Goal: Task Accomplishment & Management: Use online tool/utility

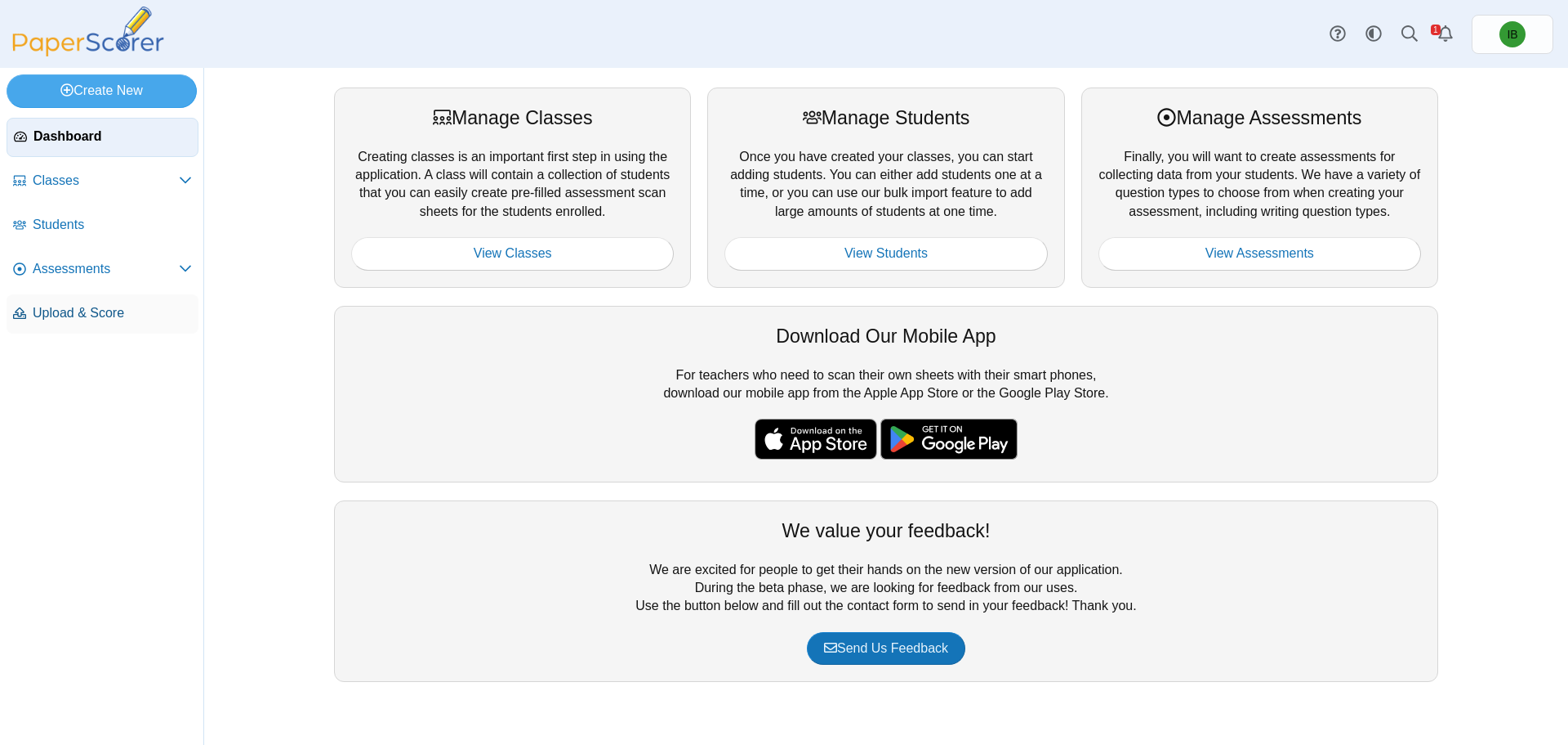
click at [153, 302] on link "Upload & Score" at bounding box center [103, 313] width 192 height 39
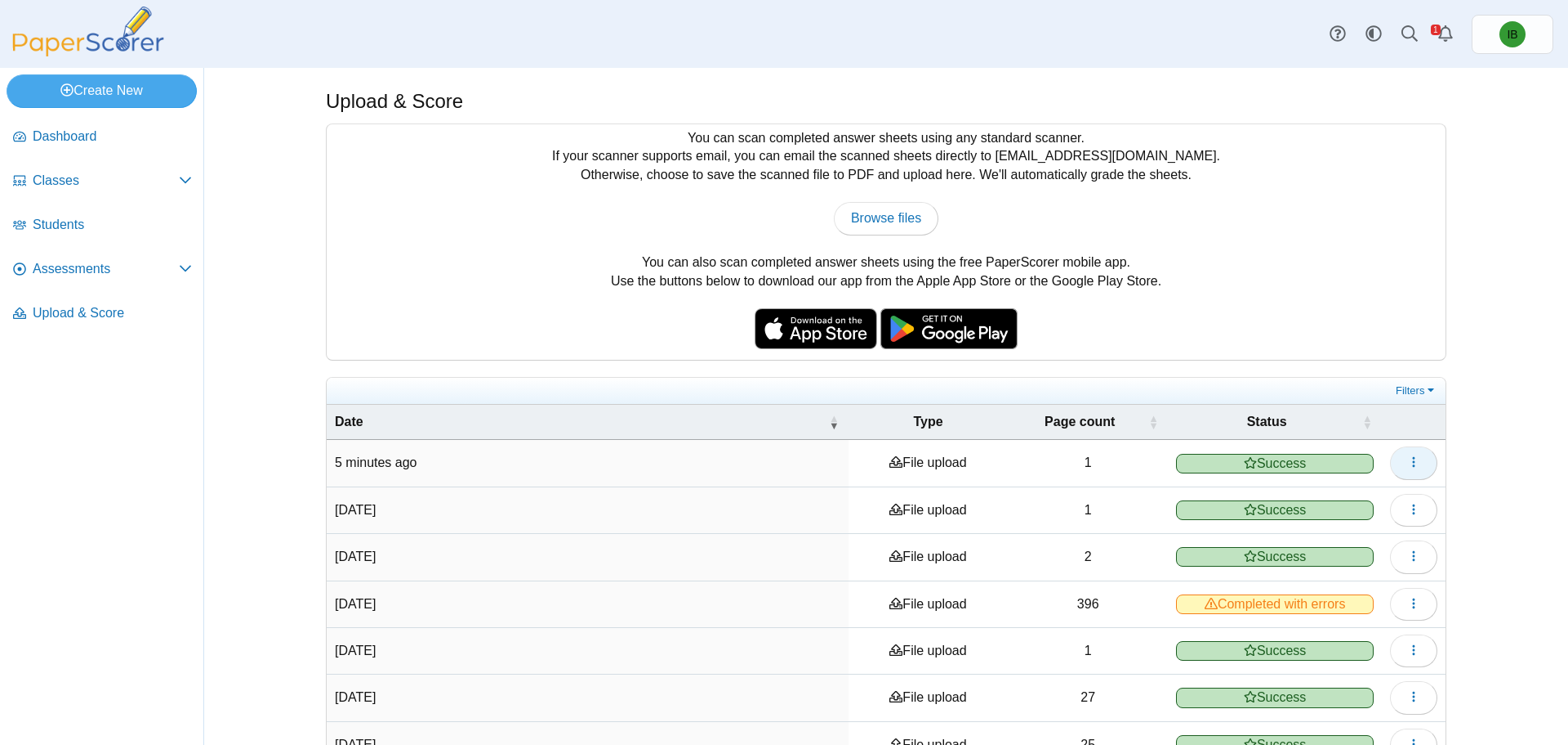
click at [1411, 473] on button "button" at bounding box center [1414, 462] width 48 height 33
click at [1410, 491] on link "View scanned pages" at bounding box center [1333, 499] width 196 height 25
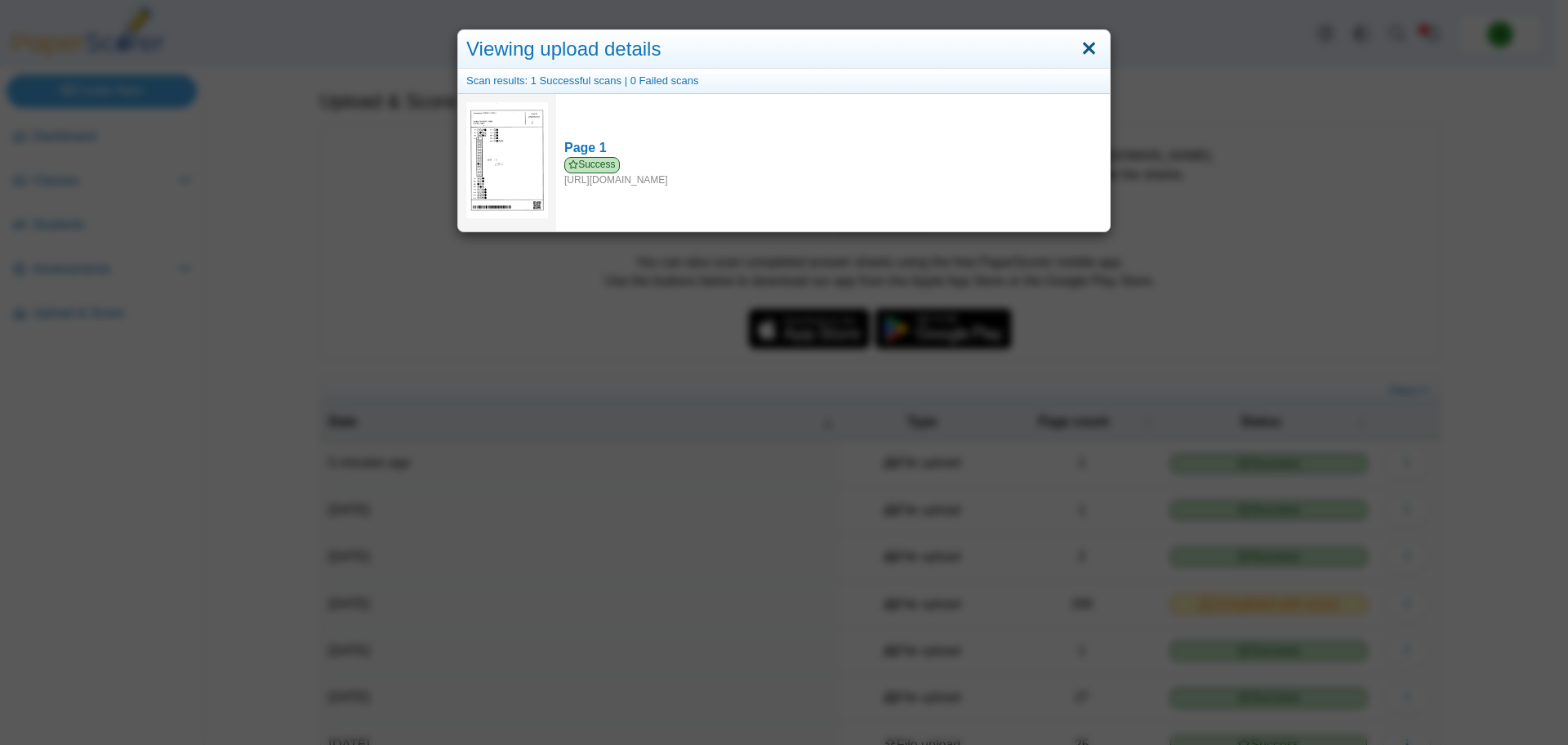
click at [1083, 48] on link "Close" at bounding box center [1089, 49] width 25 height 28
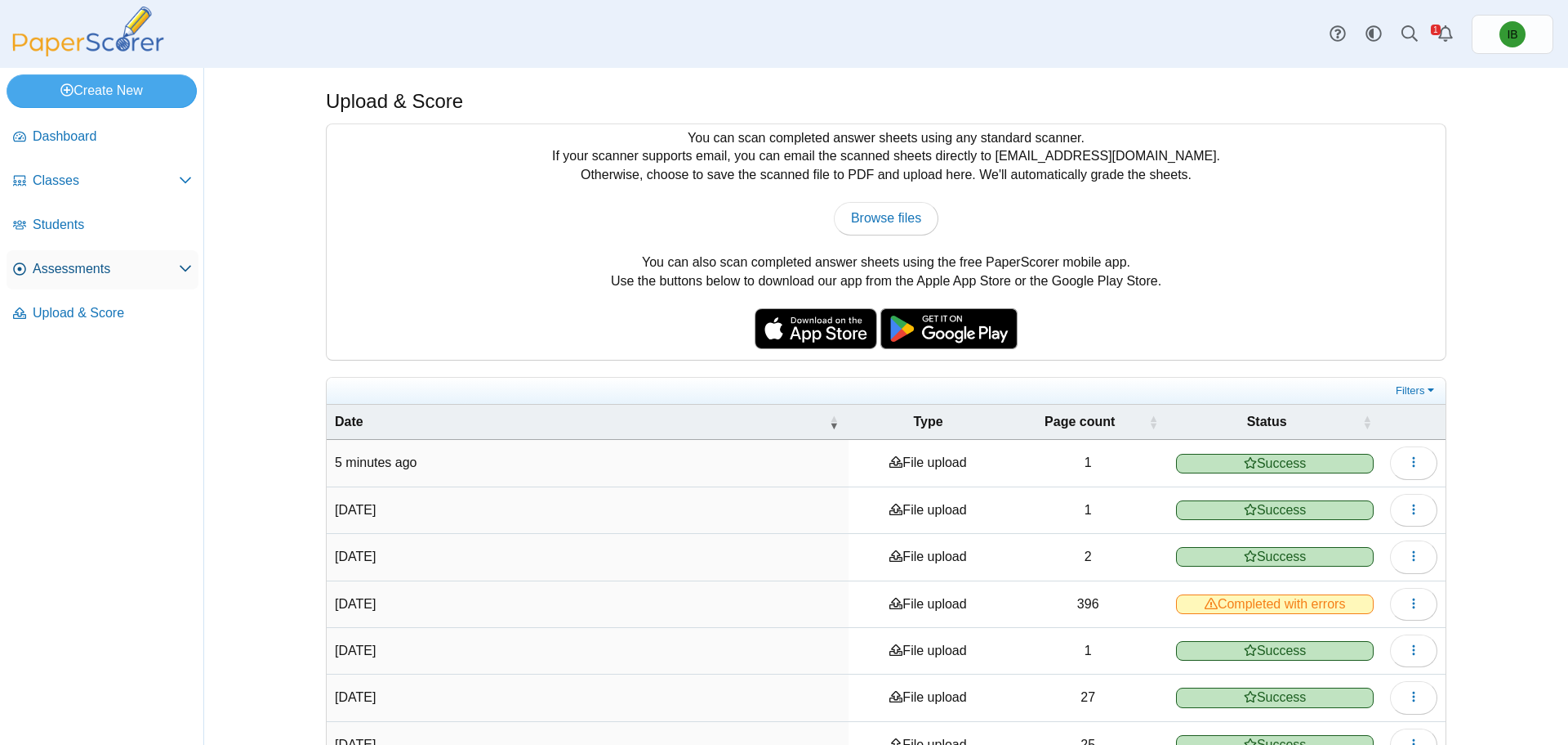
click at [131, 255] on link "Assessments" at bounding box center [103, 269] width 192 height 39
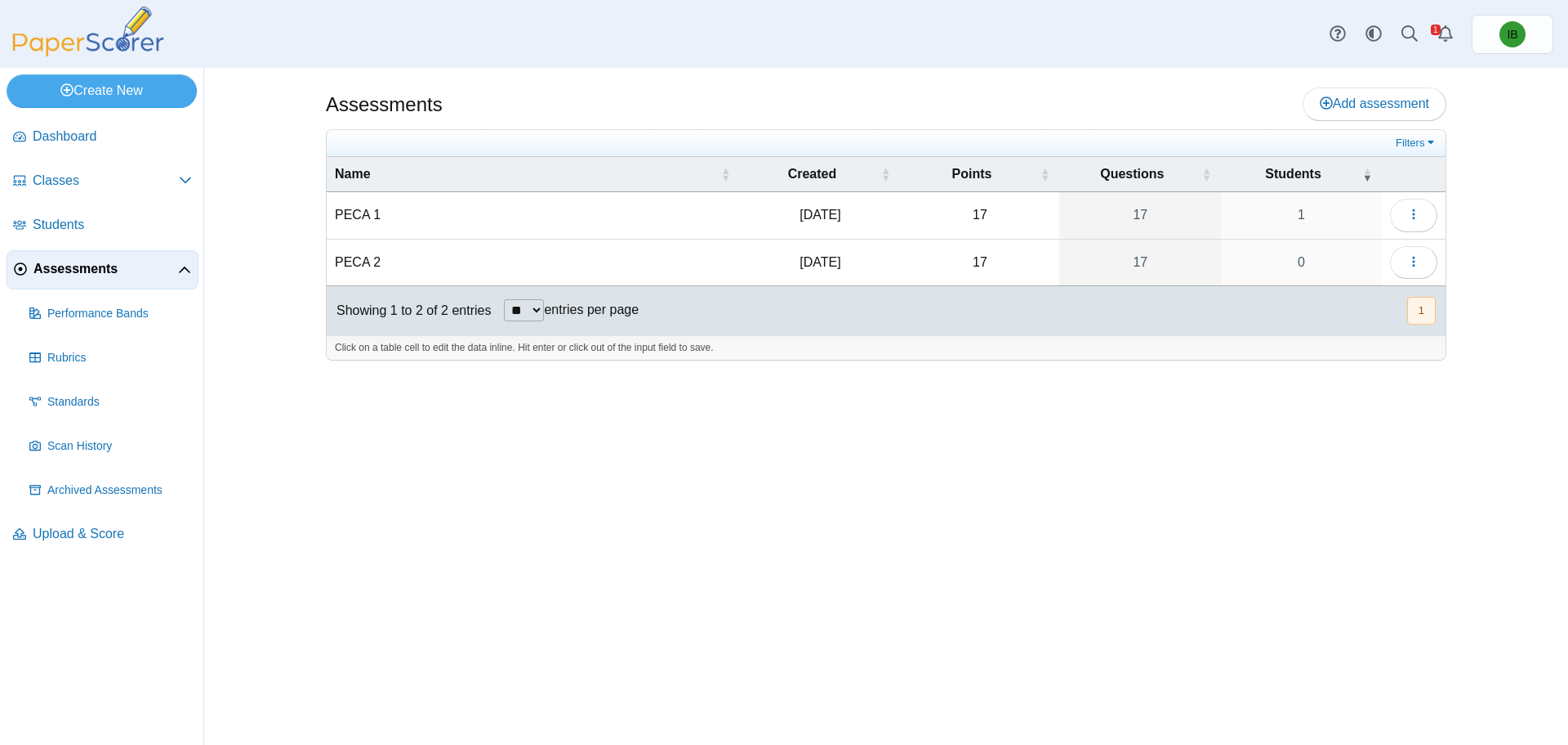
click at [1034, 452] on div "Assessments Add assessment 17 1" at bounding box center [886, 406] width 1225 height 677
click at [1406, 219] on button "button" at bounding box center [1414, 214] width 48 height 33
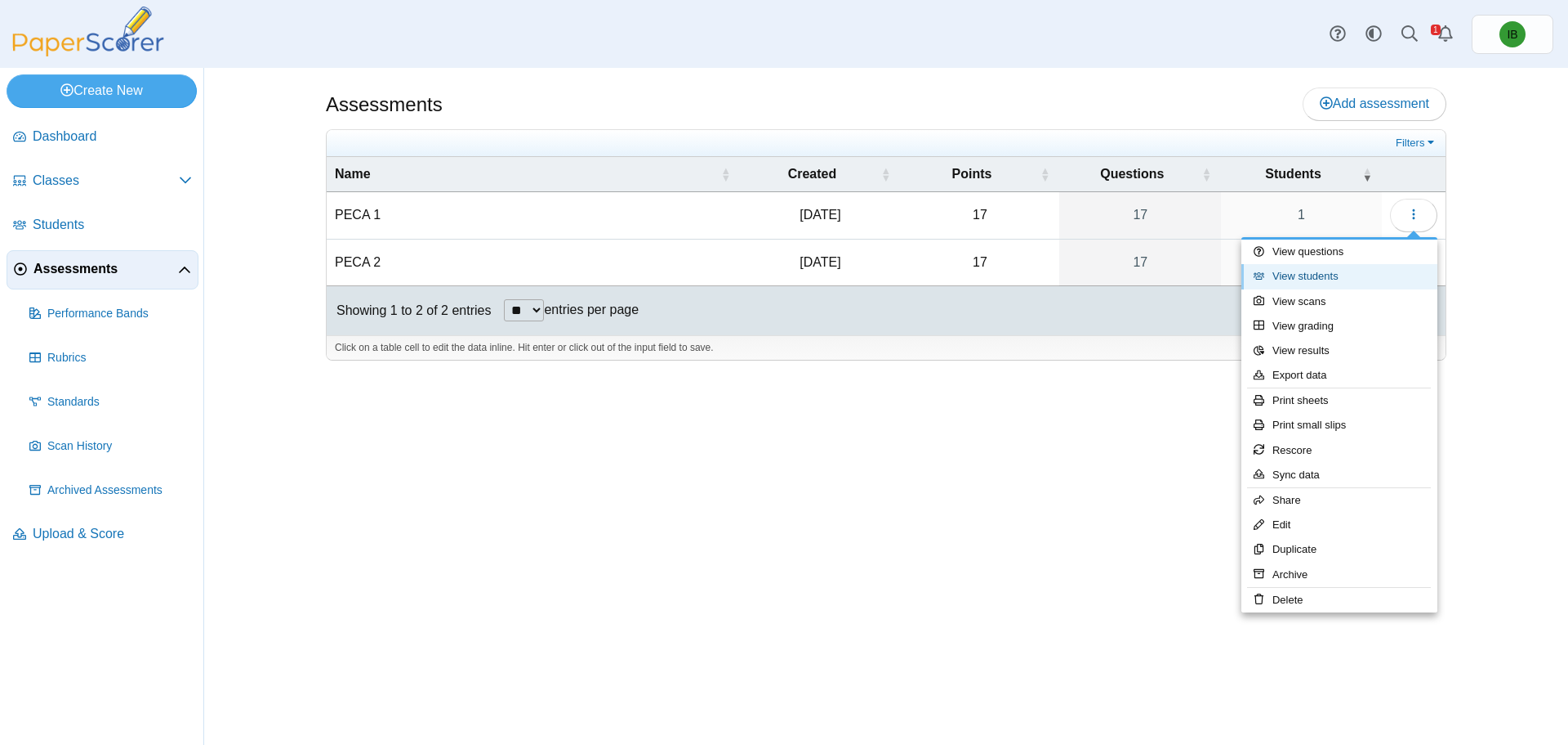
click at [1395, 280] on link "View students" at bounding box center [1340, 276] width 196 height 25
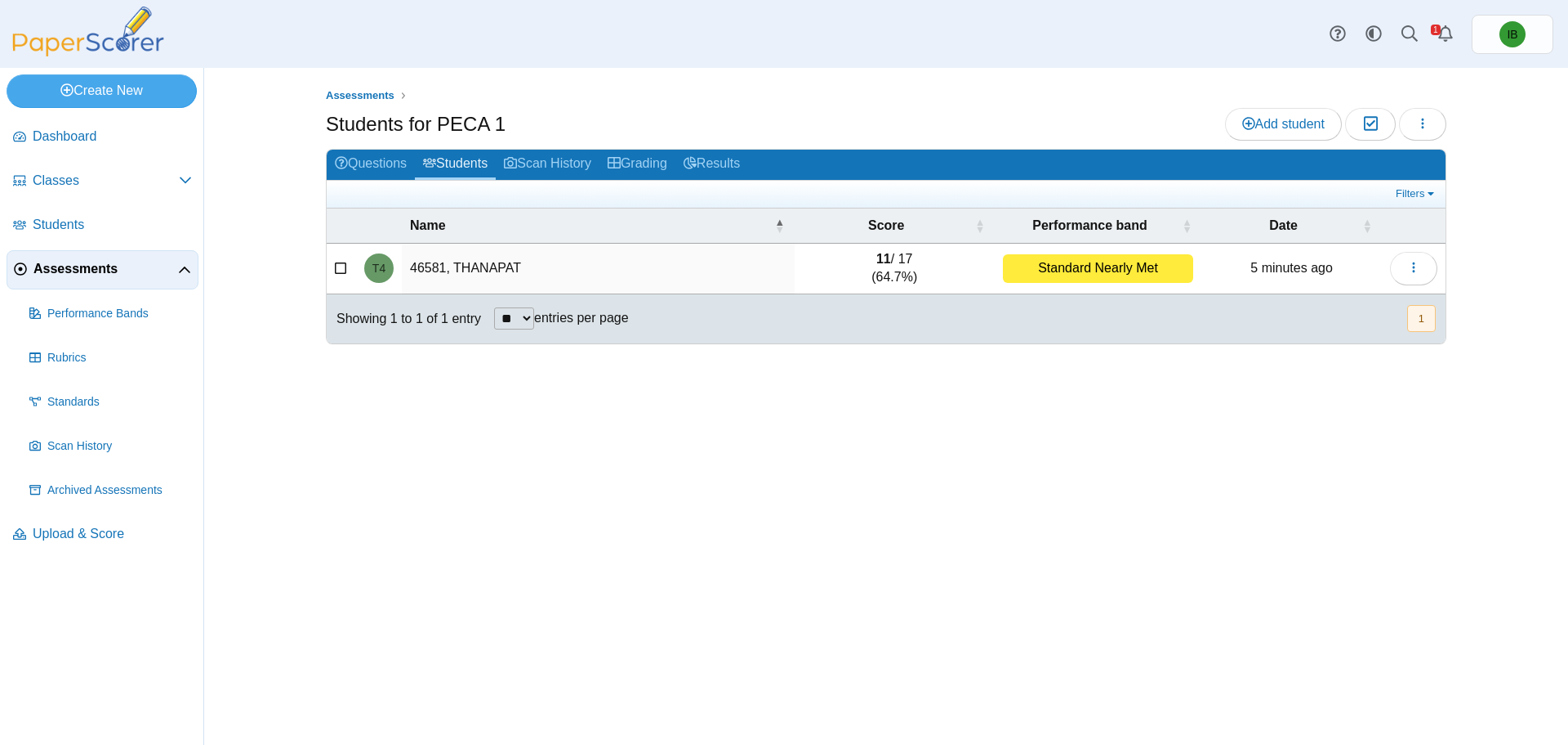
click at [890, 416] on div "Assessments Students for PECA 1 Add student Moderation 0 Loading…" at bounding box center [886, 406] width 1225 height 677
click at [1392, 270] on button "button" at bounding box center [1414, 267] width 48 height 33
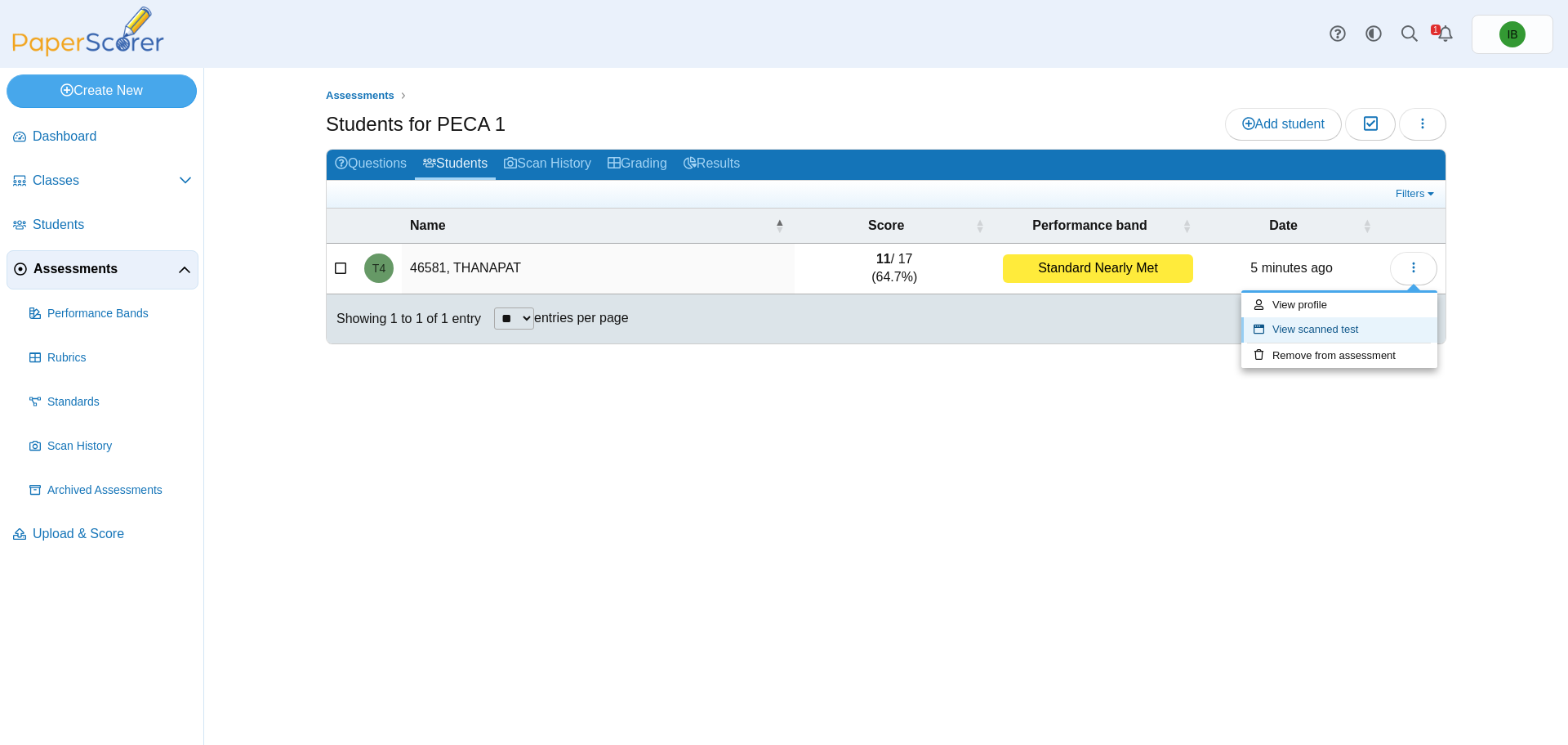
click at [1374, 330] on link "View scanned test" at bounding box center [1340, 329] width 196 height 25
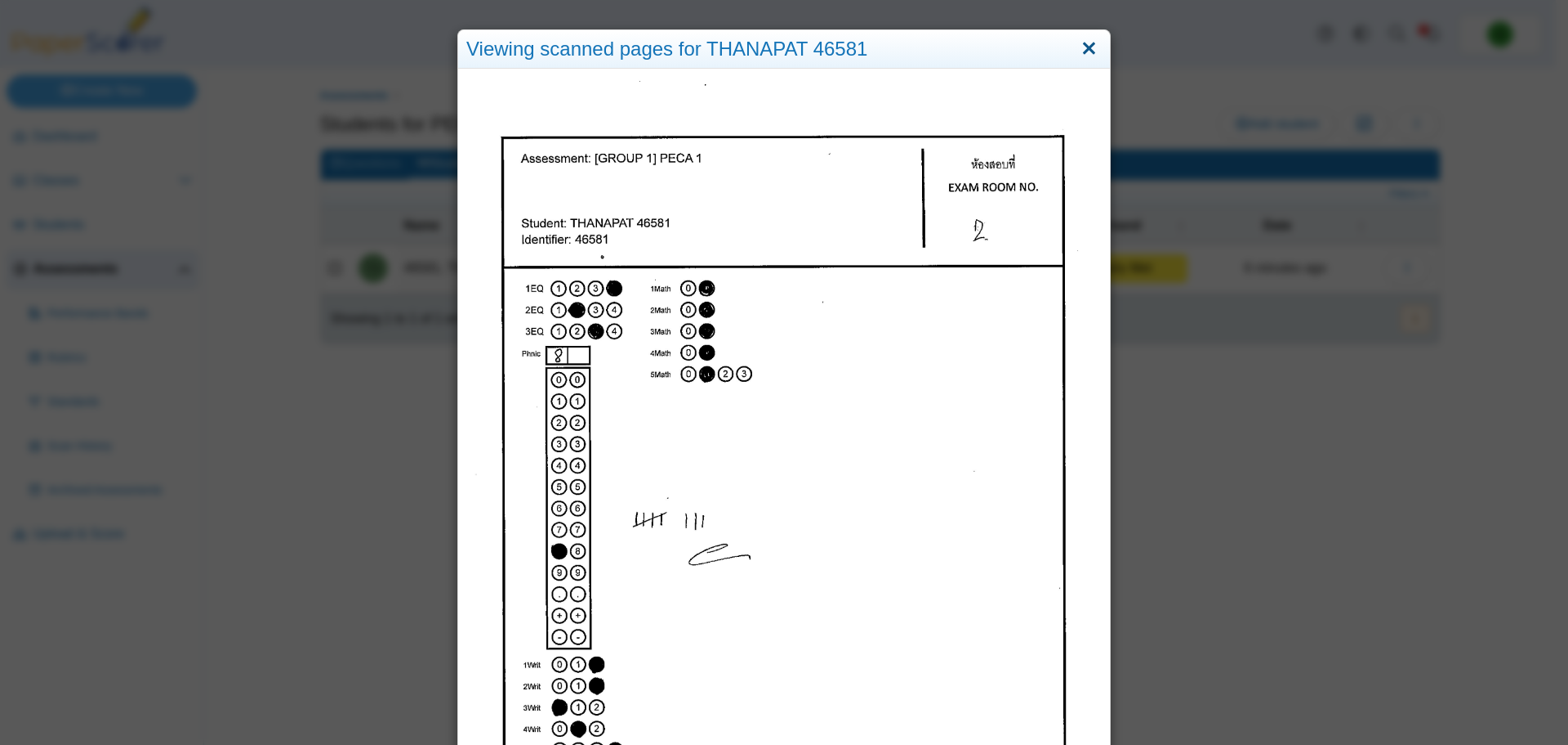
click at [1093, 53] on link "Close" at bounding box center [1089, 49] width 25 height 28
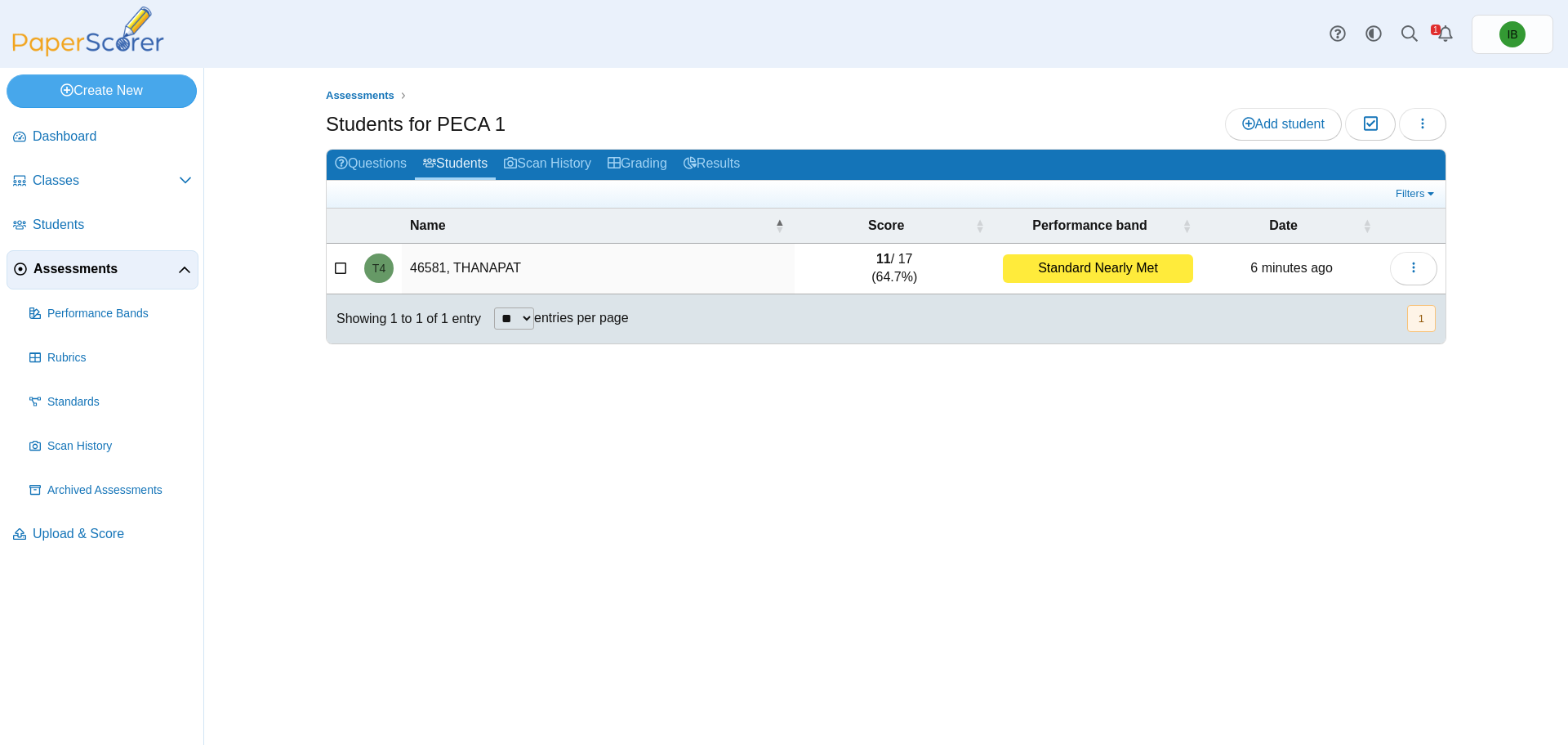
click at [882, 542] on div "Assessments Students for PECA 1 Add student Moderation 0 Loading…" at bounding box center [886, 406] width 1225 height 677
click at [115, 528] on span "Upload & Score" at bounding box center [113, 534] width 159 height 18
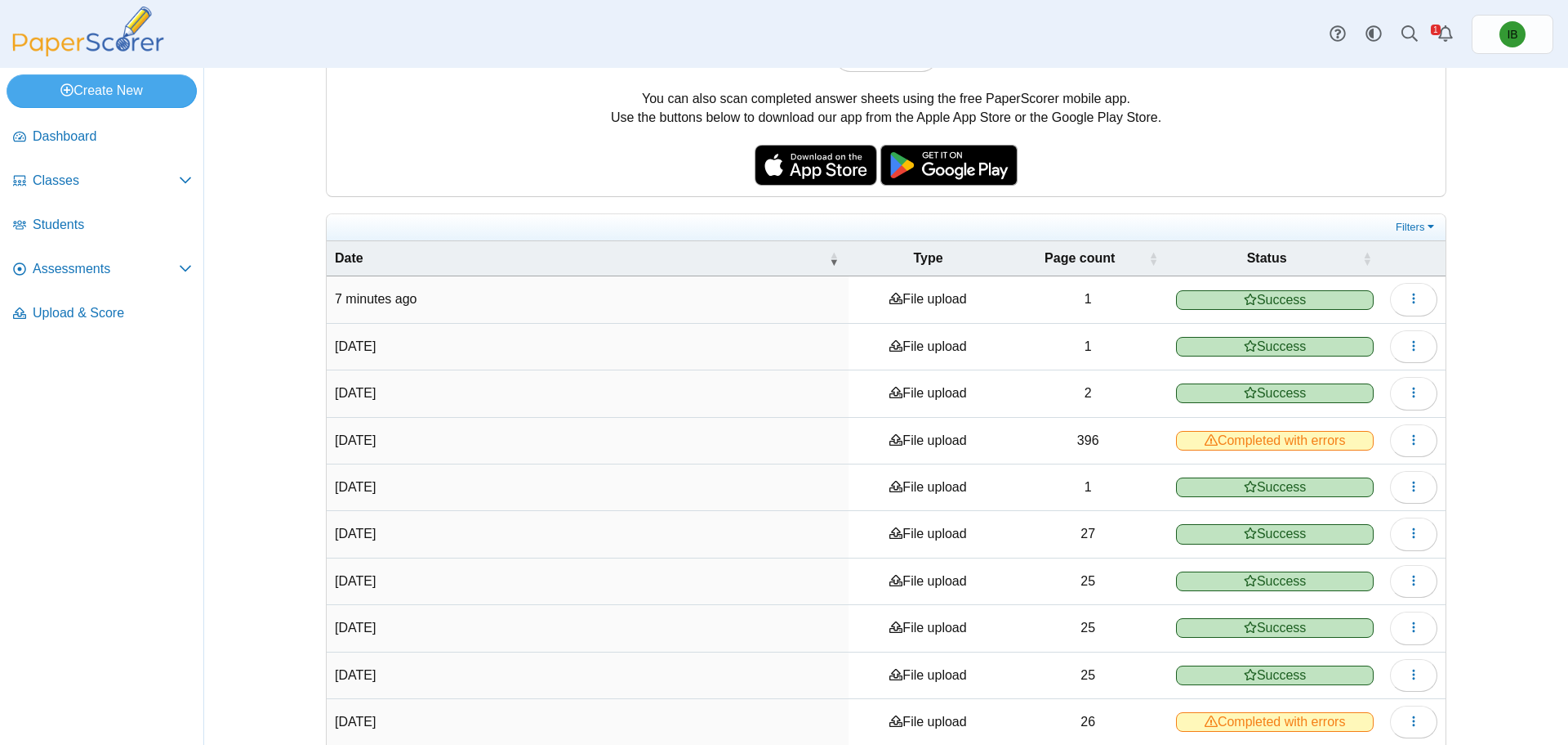
scroll to position [228, 0]
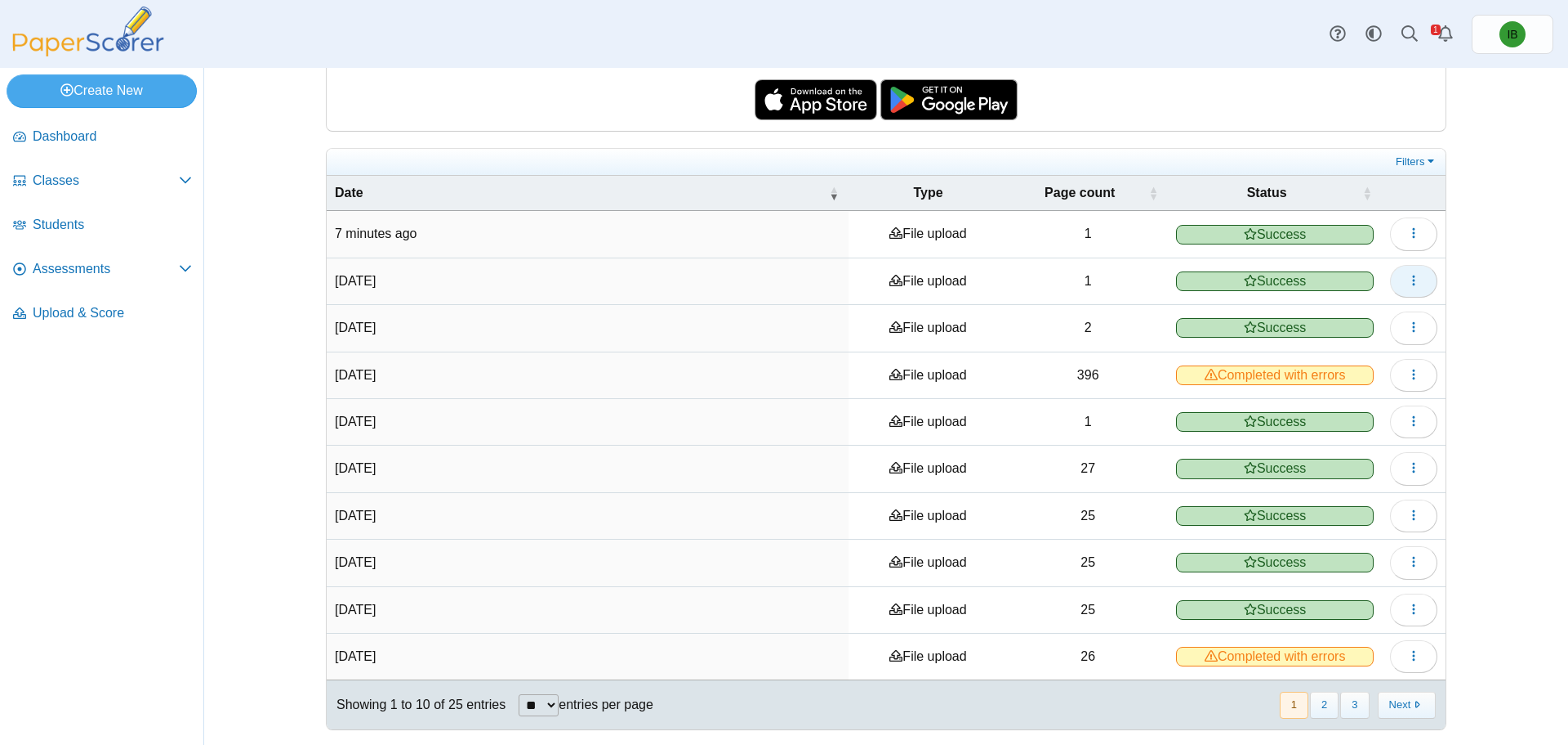
click at [1418, 279] on button "button" at bounding box center [1414, 281] width 48 height 33
click at [1469, 340] on div "Upload & Score You can scan completed answer sheets using any standard scanner.…" at bounding box center [886, 178] width 1225 height 677
